Goal: Task Accomplishment & Management: Manage account settings

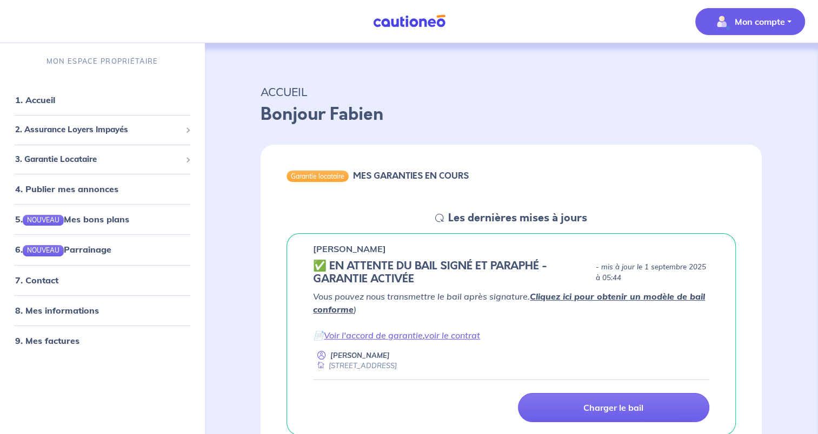
click at [749, 25] on p "Mon compte" at bounding box center [759, 21] width 50 height 13
click at [740, 69] on link "Mes informations" at bounding box center [738, 66] width 87 height 17
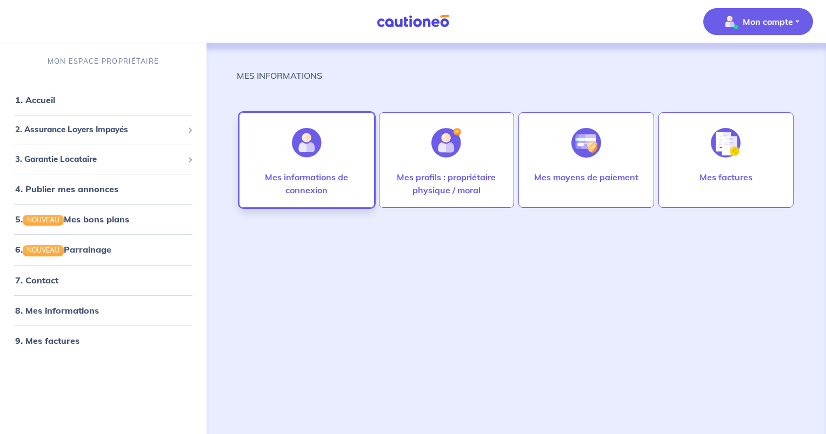
click at [331, 160] on div "Mes informations de connexion" at bounding box center [307, 160] width 136 height 96
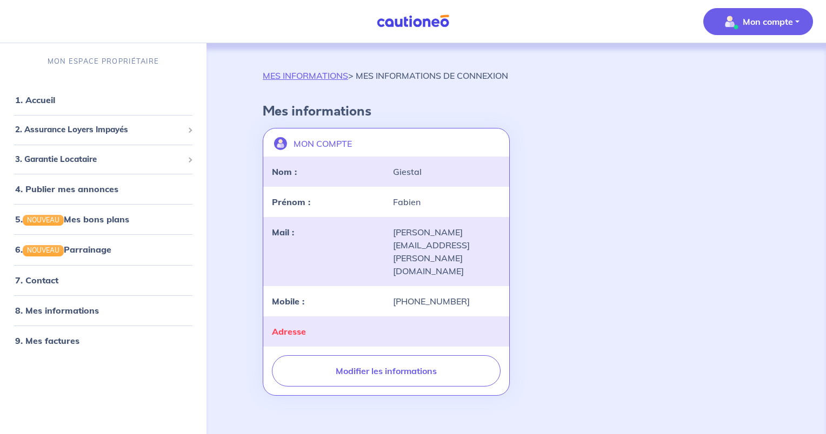
click at [353, 240] on div "Mail :" at bounding box center [325, 252] width 121 height 52
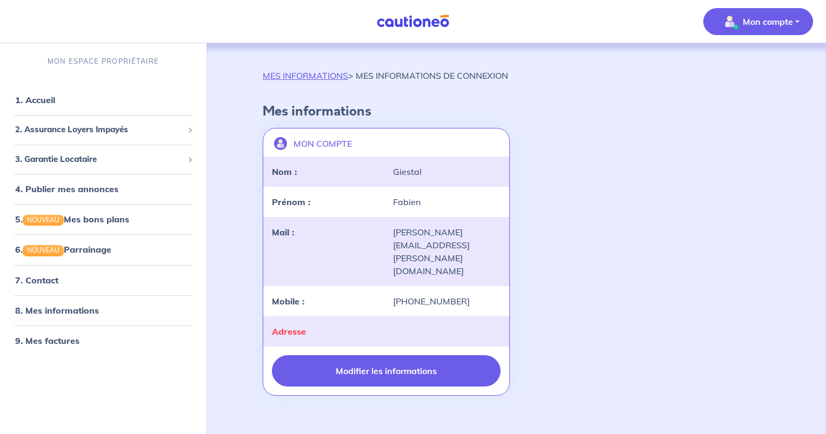
click at [364, 356] on button "Modifier les informations" at bounding box center [386, 371] width 229 height 31
select select "FR"
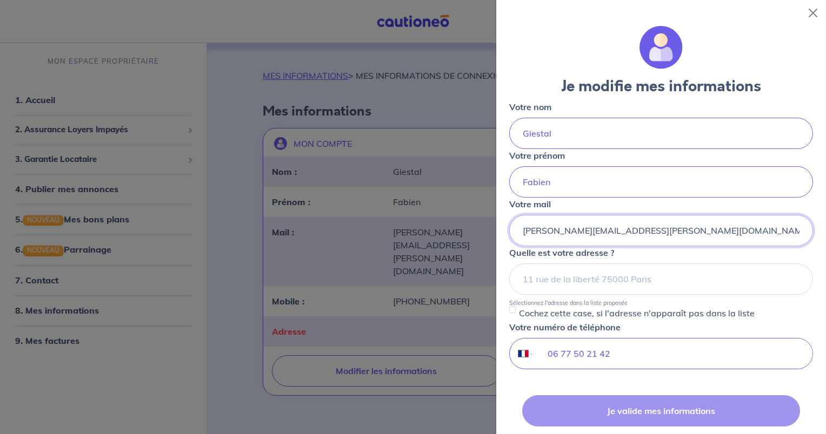
click at [638, 229] on input "brigitte.mazzoleni@orange.fr" at bounding box center [661, 230] width 304 height 31
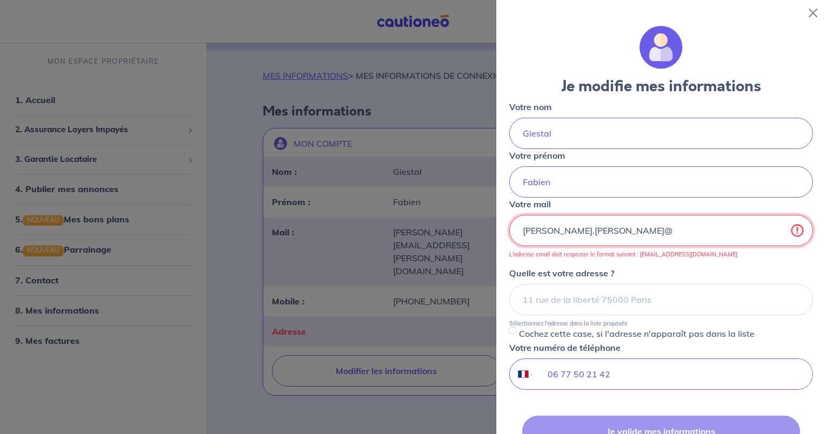
type input "brigitte.mazzoleni@hotmail.com"
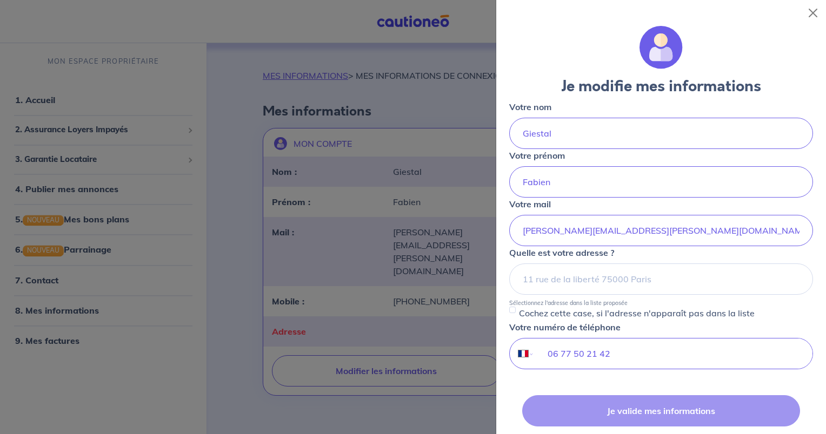
click at [645, 413] on div "Je valide mes informations Annuler" at bounding box center [661, 431] width 304 height 71
click at [714, 231] on input "brigitte.mazzoleni@hotmail.com" at bounding box center [661, 230] width 304 height 31
click at [657, 284] on input at bounding box center [661, 279] width 304 height 31
type input "1"
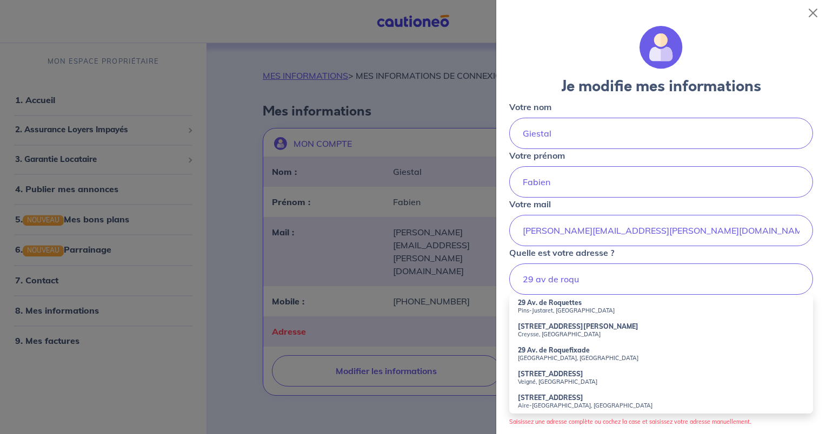
click at [586, 347] on strong "29 Av. de Roquefixade" at bounding box center [554, 350] width 72 height 8
type input "29 Av. de Roquefixade, Foix, France"
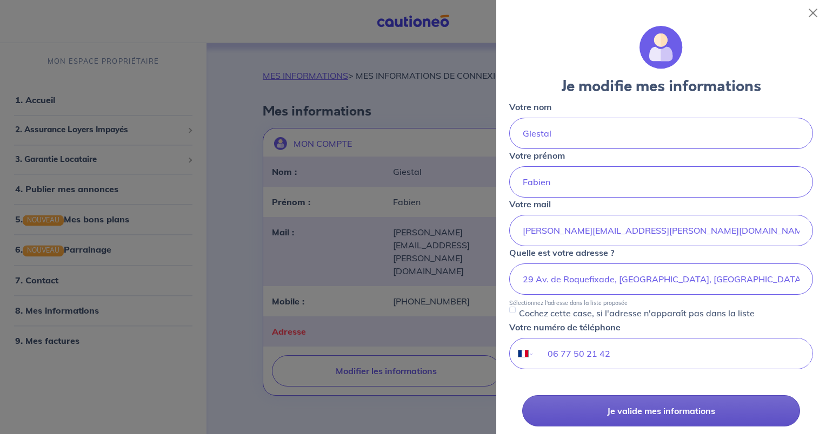
click at [593, 408] on button "Je valide mes informations" at bounding box center [661, 411] width 278 height 31
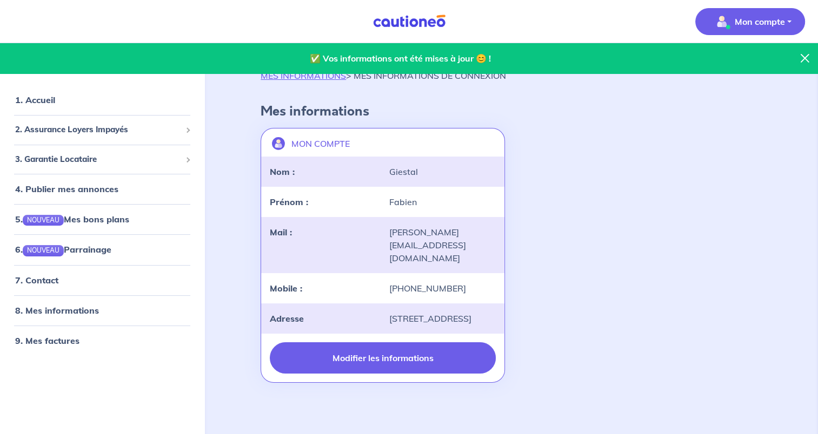
click at [443, 362] on button "Modifier les informations" at bounding box center [382, 358] width 225 height 31
select select "FR"
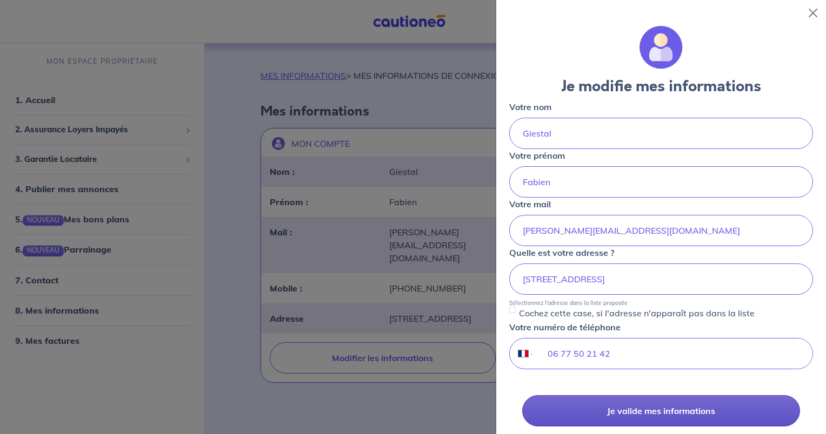
click at [580, 411] on button "Je valide mes informations" at bounding box center [661, 411] width 278 height 31
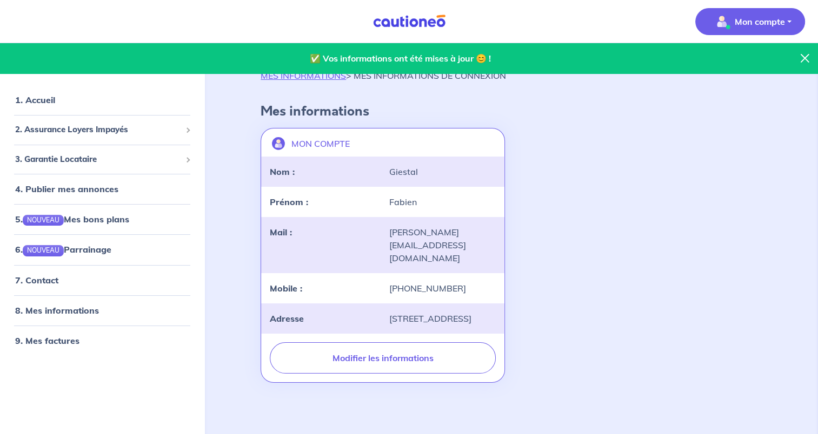
click at [789, 20] on button "Mon compte" at bounding box center [750, 21] width 110 height 27
click at [739, 95] on link "Me déconnecter" at bounding box center [738, 92] width 87 height 17
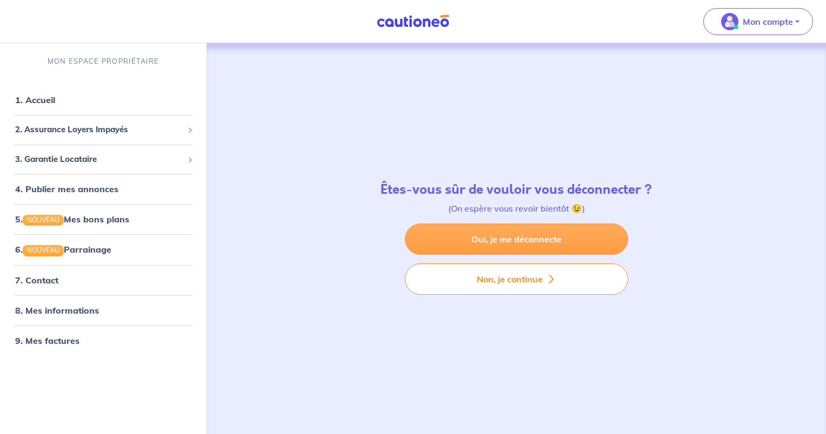
click at [557, 238] on link "Oui, je me déconnecte" at bounding box center [516, 239] width 223 height 31
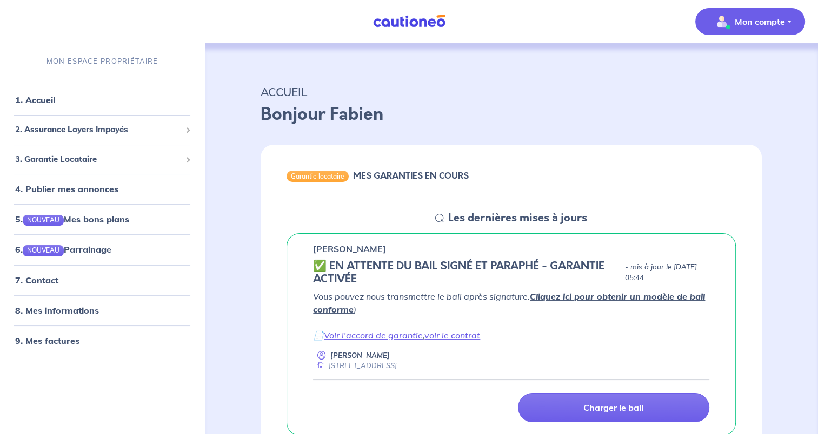
click at [760, 24] on p "Mon compte" at bounding box center [759, 21] width 50 height 13
click at [754, 97] on link "Me déconnecter" at bounding box center [738, 92] width 87 height 17
